Goal: Information Seeking & Learning: Find specific page/section

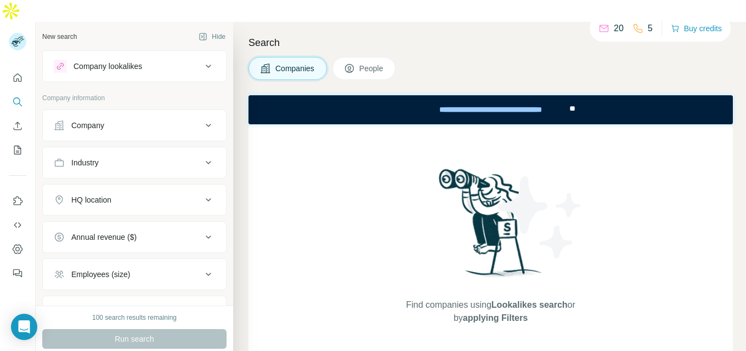
click at [202, 156] on icon at bounding box center [208, 162] width 13 height 13
click at [128, 184] on input at bounding box center [128, 190] width 135 height 12
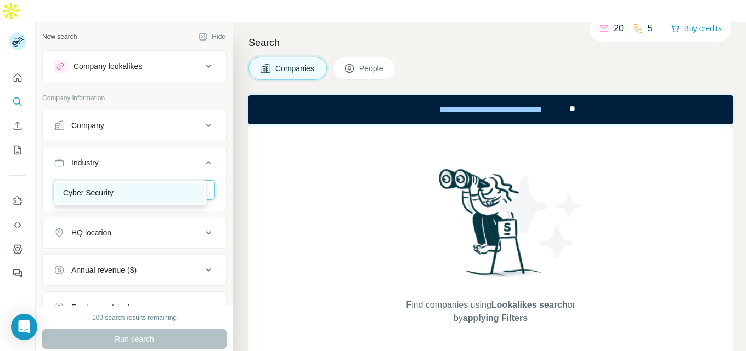
type input "*****"
click at [121, 188] on div "Cyber Security" at bounding box center [130, 193] width 134 height 11
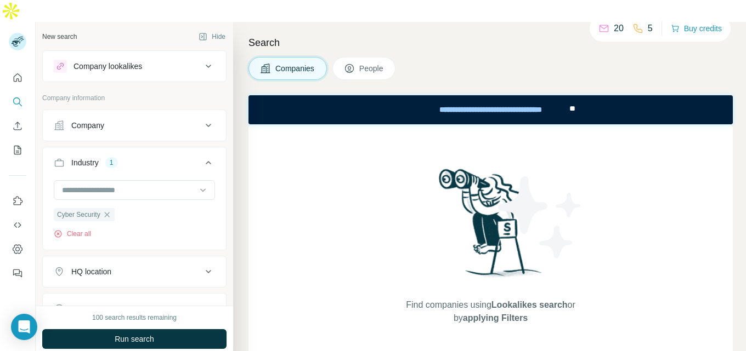
click at [367, 63] on span "People" at bounding box center [371, 68] width 25 height 11
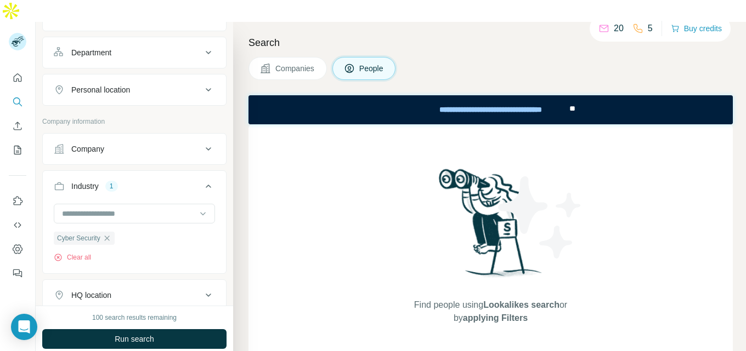
scroll to position [219, 0]
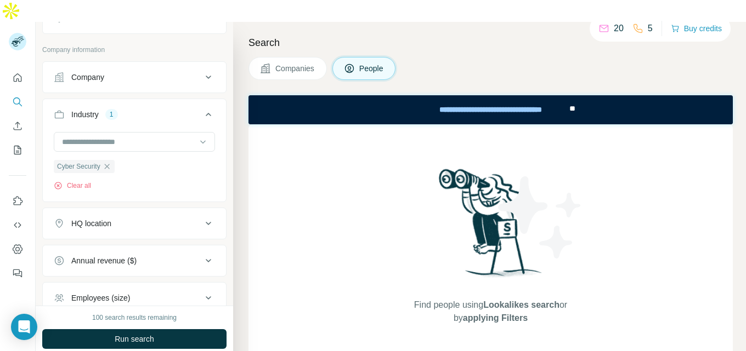
click at [202, 217] on icon at bounding box center [208, 223] width 13 height 13
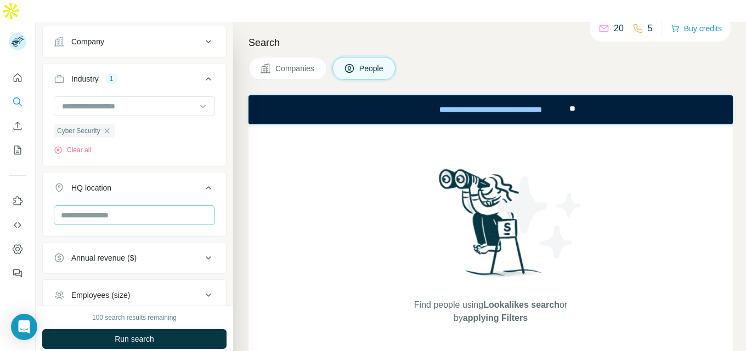
scroll to position [274, 0]
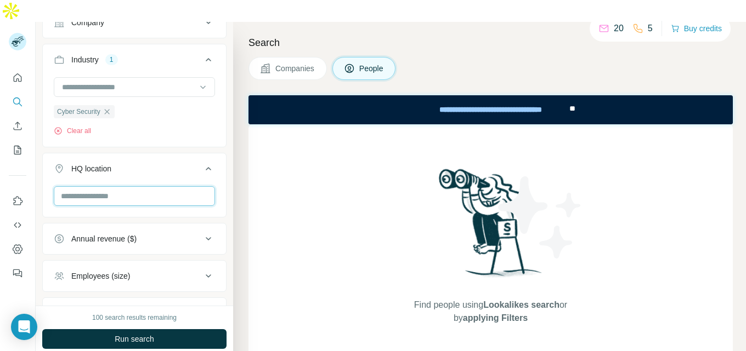
click at [127, 186] on input "text" at bounding box center [134, 196] width 161 height 20
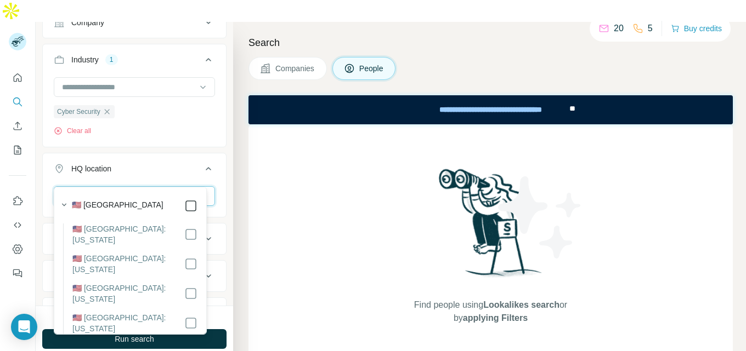
type input "**********"
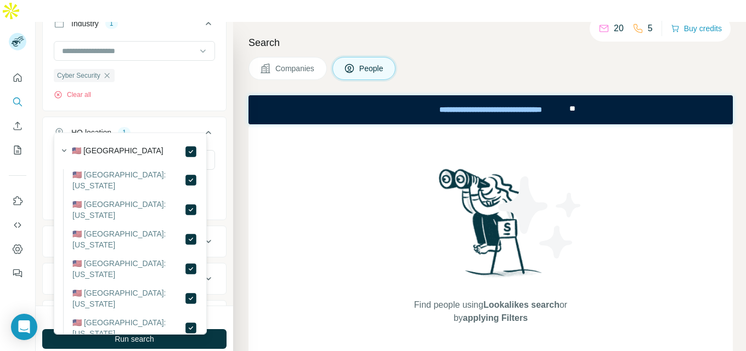
scroll to position [329, 0]
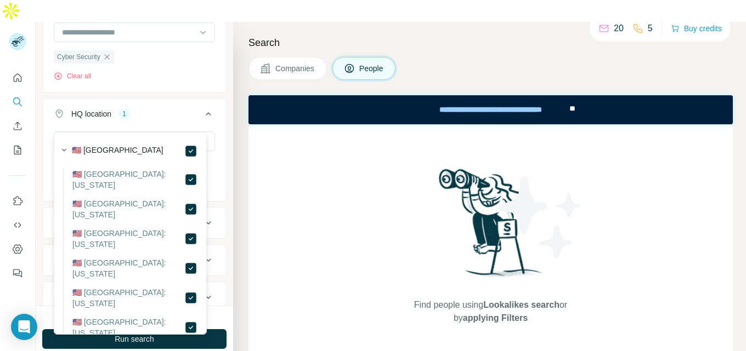
click at [202, 107] on icon at bounding box center [208, 113] width 13 height 13
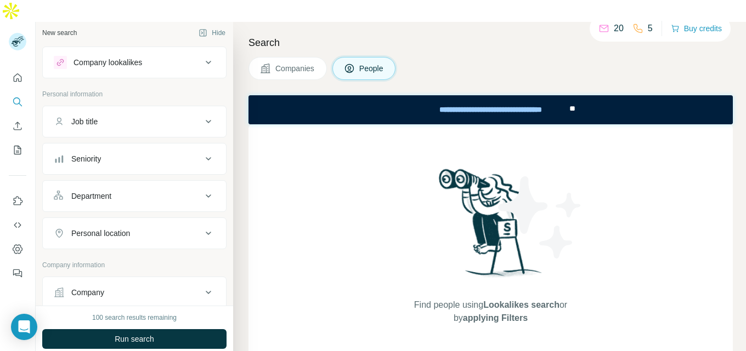
scroll to position [0, 0]
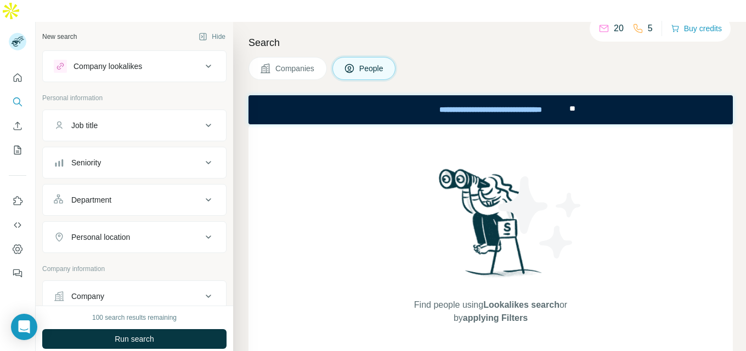
click at [202, 194] on icon at bounding box center [208, 200] width 13 height 13
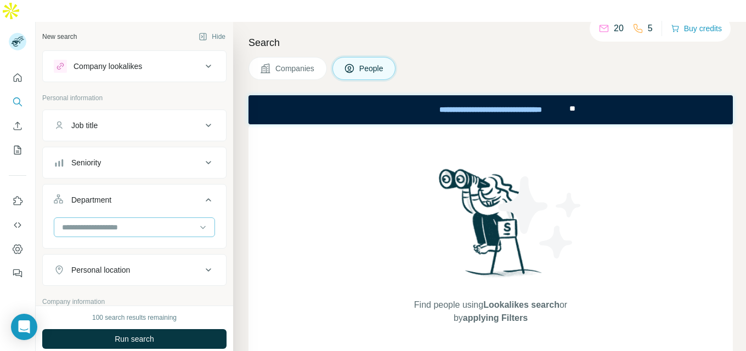
click at [131, 222] on input at bounding box center [128, 228] width 135 height 12
type input "**"
click at [122, 228] on div "Sales" at bounding box center [130, 230] width 134 height 11
click at [202, 194] on icon at bounding box center [208, 200] width 13 height 13
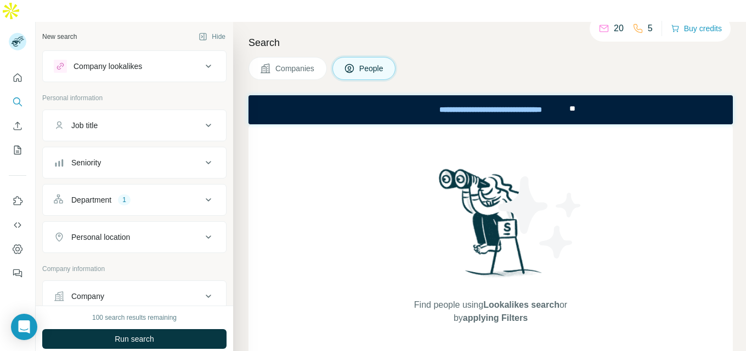
click at [202, 156] on icon at bounding box center [208, 162] width 13 height 13
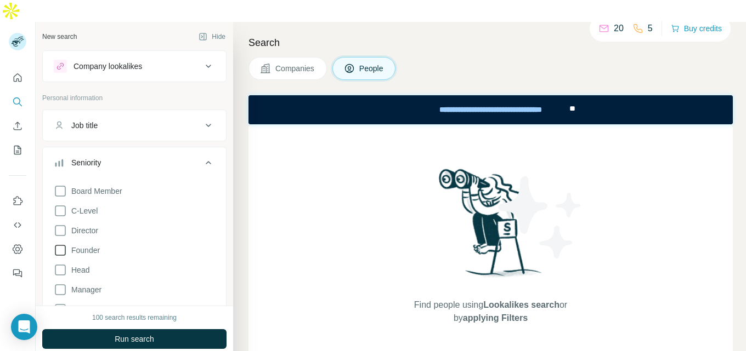
click at [60, 244] on icon at bounding box center [60, 250] width 13 height 13
click at [61, 205] on icon at bounding box center [60, 211] width 13 height 13
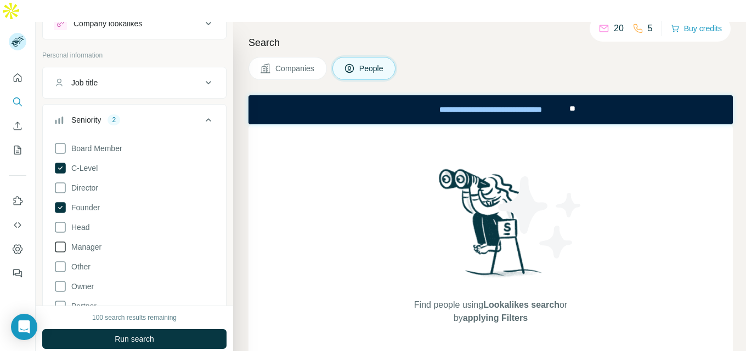
scroll to position [55, 0]
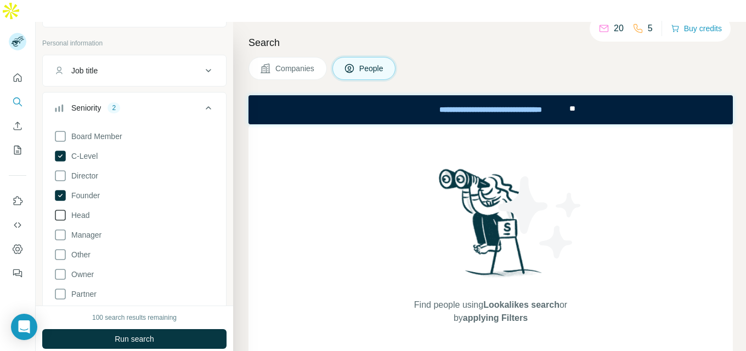
click at [59, 209] on icon at bounding box center [60, 215] width 13 height 13
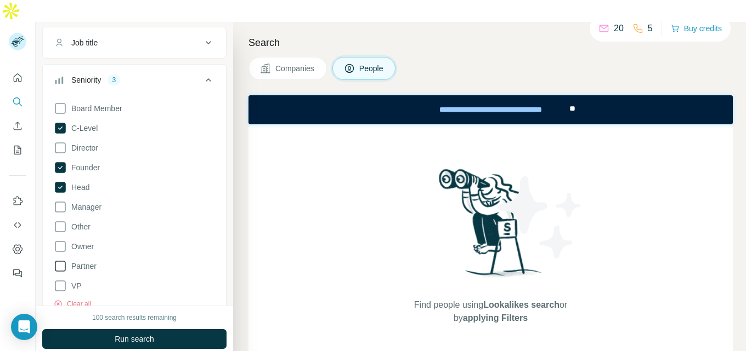
scroll to position [110, 0]
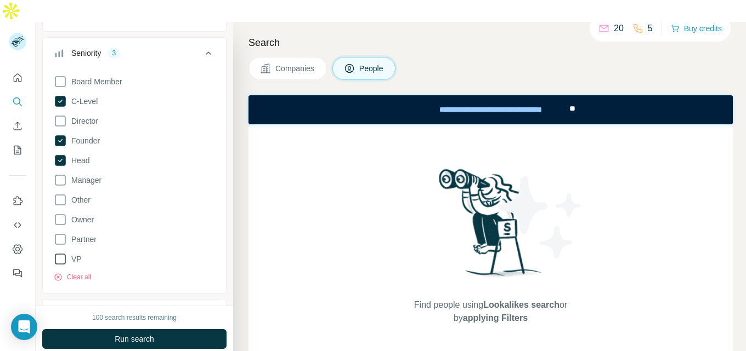
click at [58, 253] on icon at bounding box center [60, 259] width 13 height 13
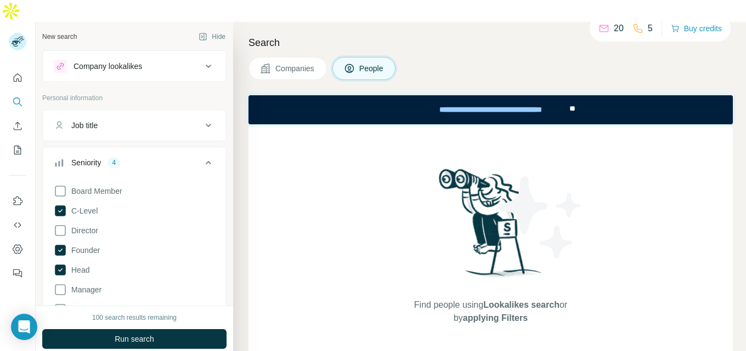
click at [202, 156] on icon at bounding box center [208, 162] width 13 height 13
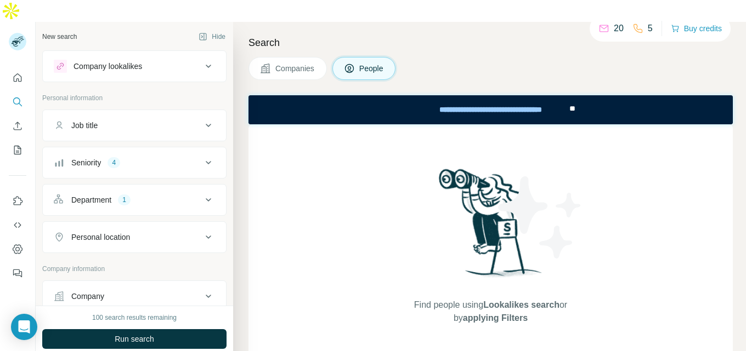
click at [202, 119] on icon at bounding box center [208, 125] width 13 height 13
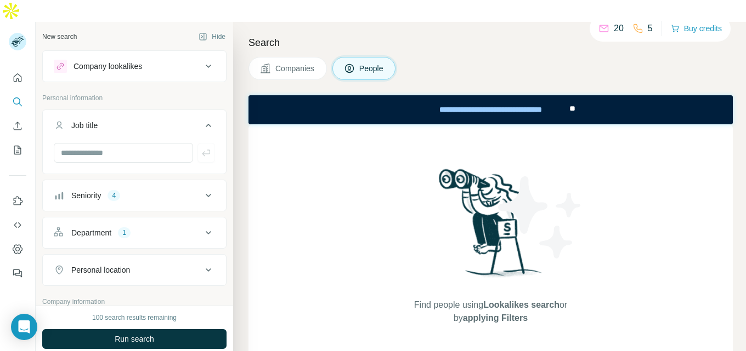
click at [202, 119] on icon at bounding box center [208, 125] width 13 height 13
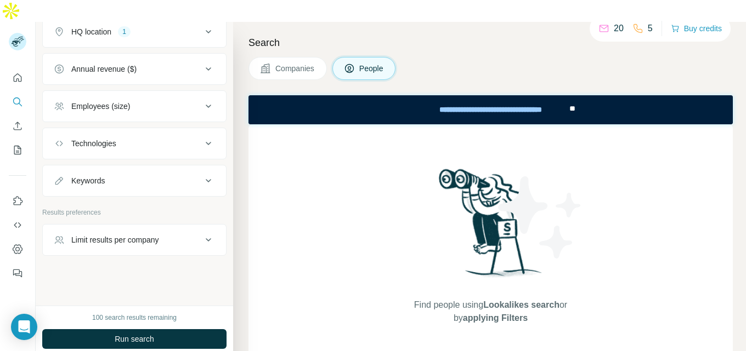
scroll to position [412, 0]
click at [187, 175] on div "Keywords" at bounding box center [128, 180] width 148 height 11
click at [192, 175] on div "Keywords" at bounding box center [128, 180] width 148 height 11
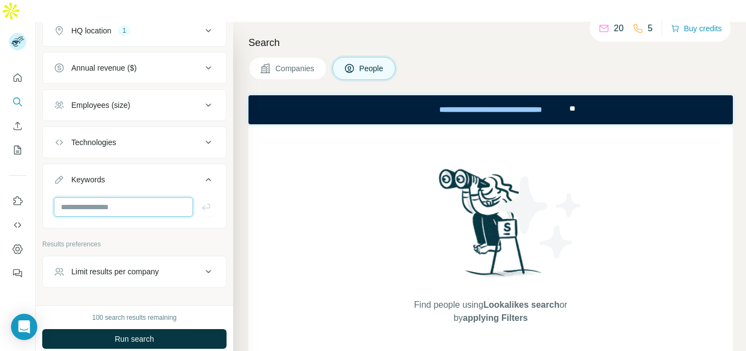
click at [105, 197] on input "text" at bounding box center [123, 207] width 139 height 20
type input "****"
